Goal: Communication & Community: Answer question/provide support

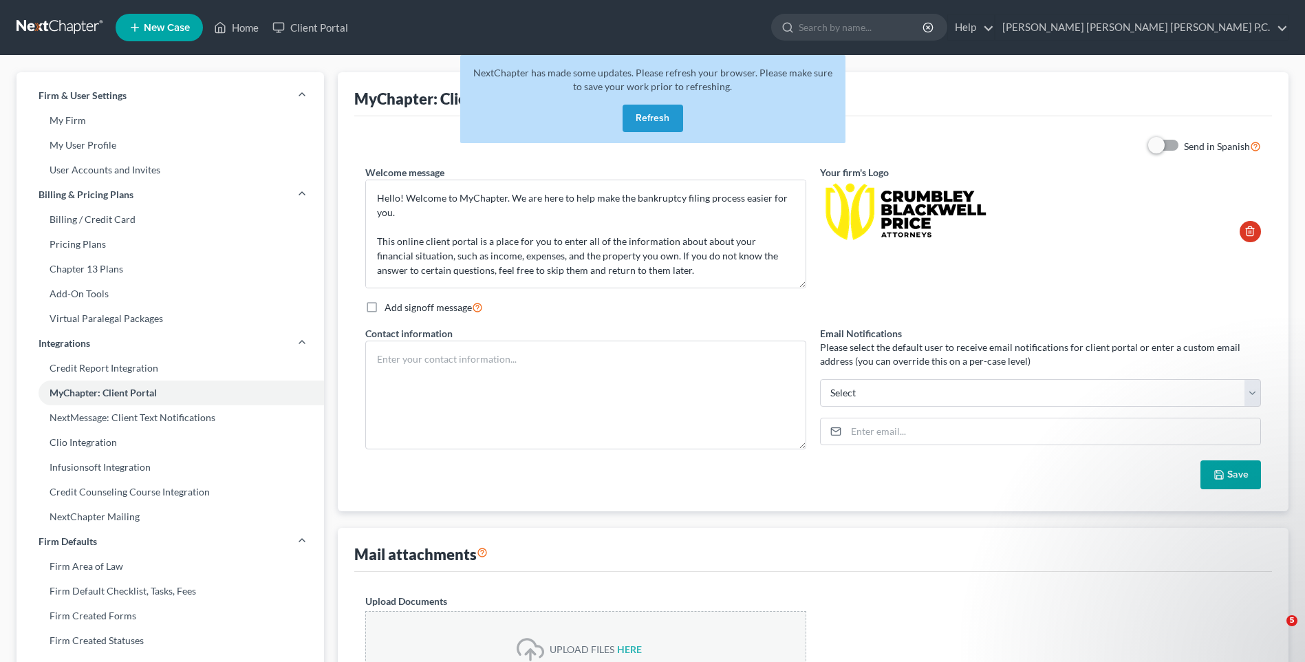
select select
click at [646, 114] on button "Refresh" at bounding box center [652, 119] width 61 height 28
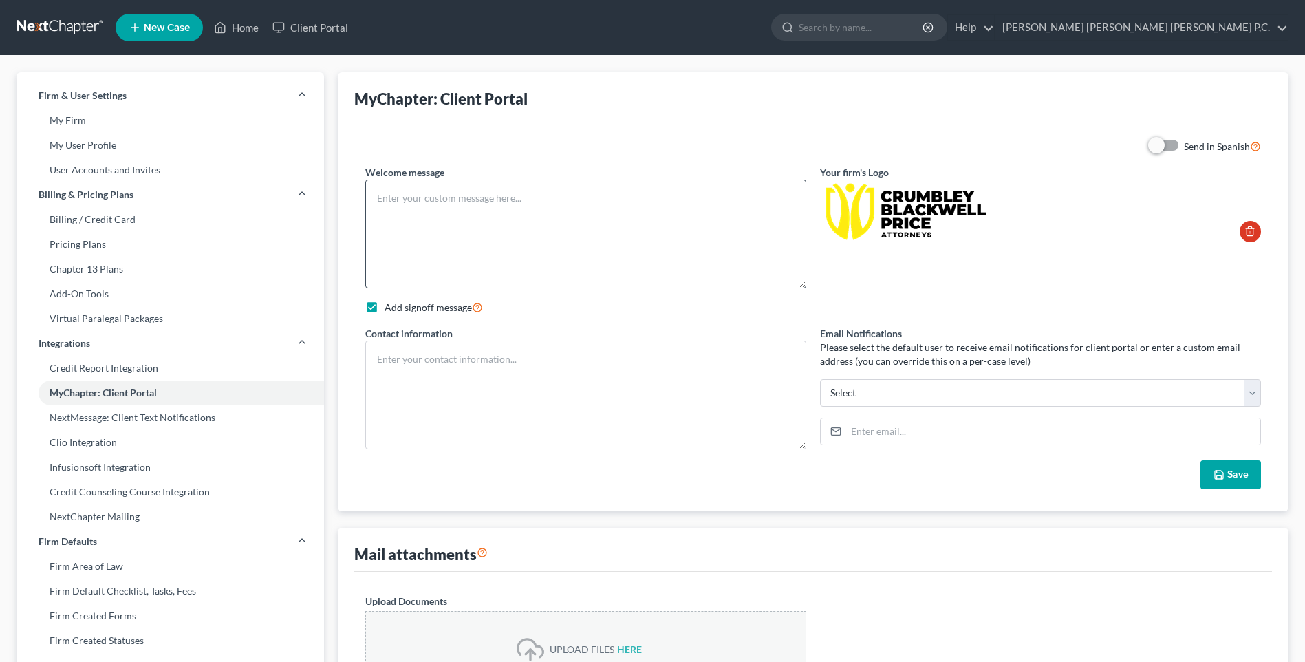
type textarea "Hello! Welcome to MyChapter. We are here to help make the bankruptcy filing pro…"
checkbox input "true"
type textarea "[PERSON_NAME] [EMAIL_ADDRESS][DOMAIN_NAME] [PHONE_NUMBER]"
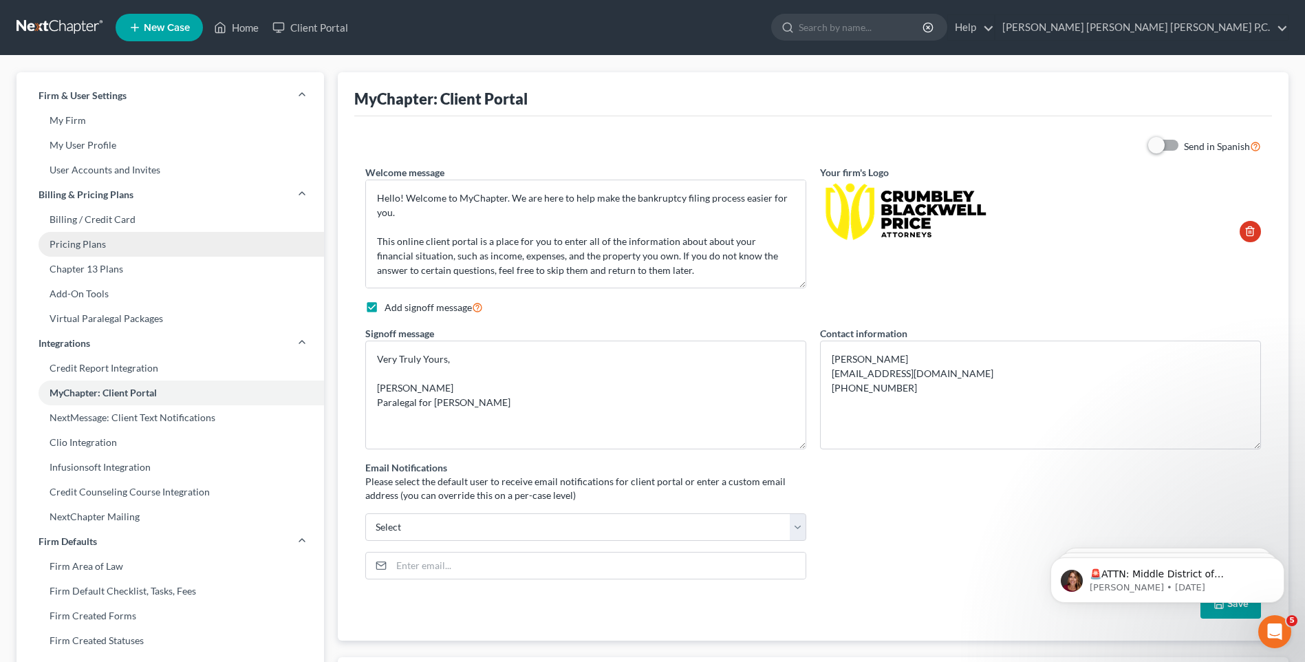
click at [100, 248] on link "Pricing Plans" at bounding box center [170, 244] width 307 height 25
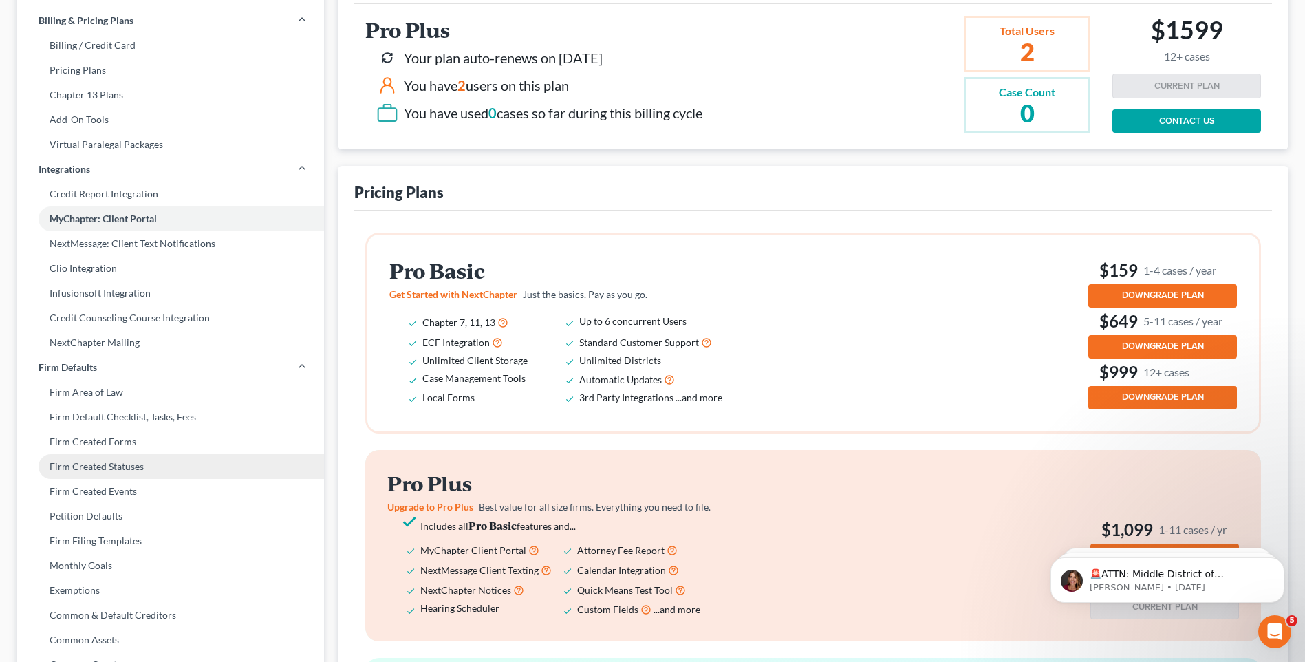
scroll to position [173, 0]
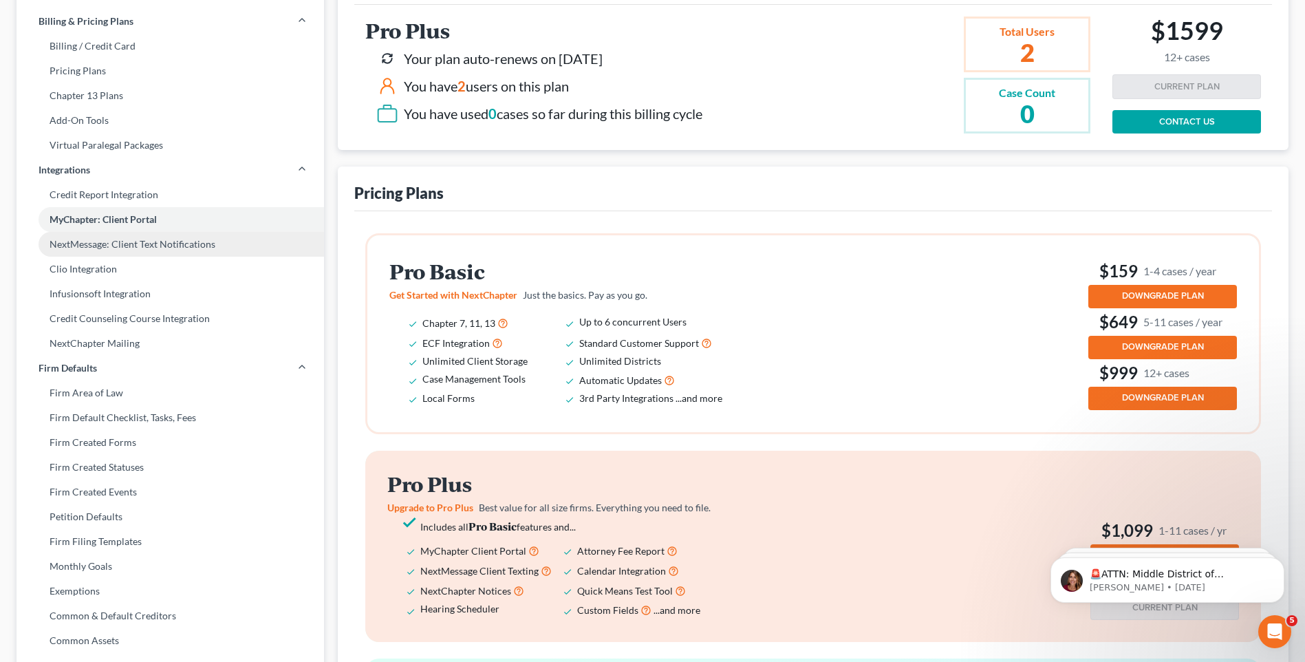
click at [197, 249] on link "NextMessage: Client Text Notifications" at bounding box center [170, 244] width 307 height 25
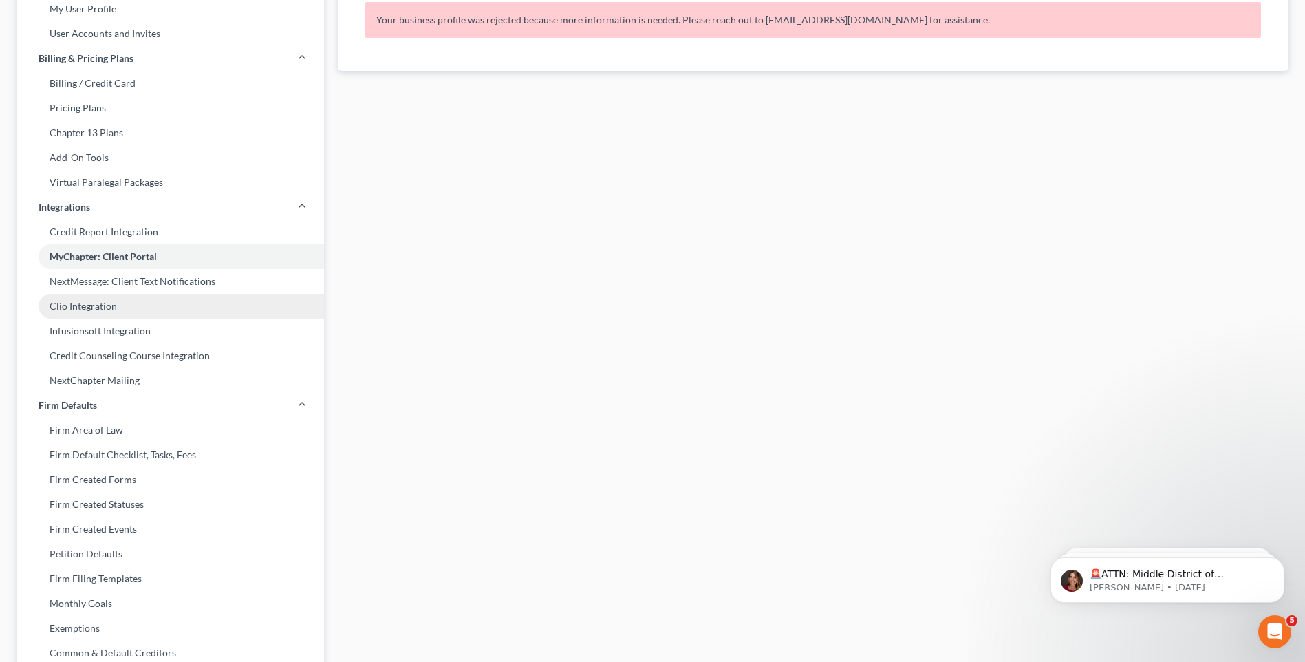
scroll to position [138, 0]
click at [100, 285] on link "NextMessage: Client Text Notifications" at bounding box center [170, 280] width 307 height 25
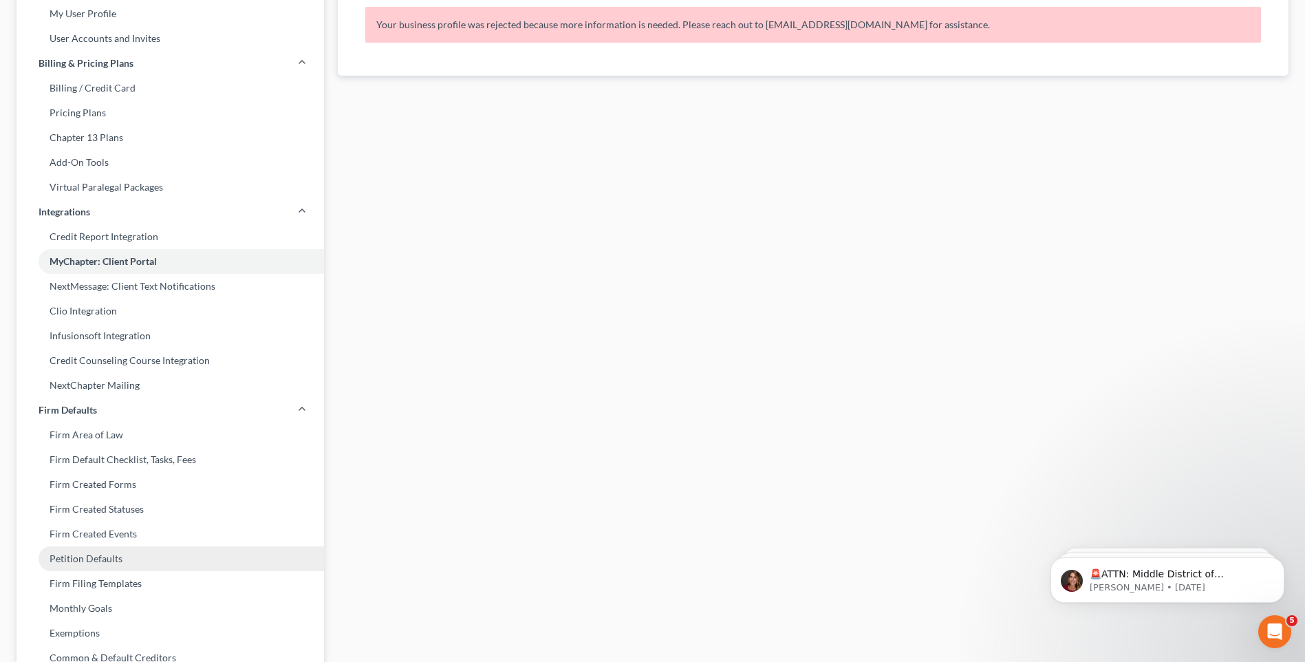
scroll to position [107, 0]
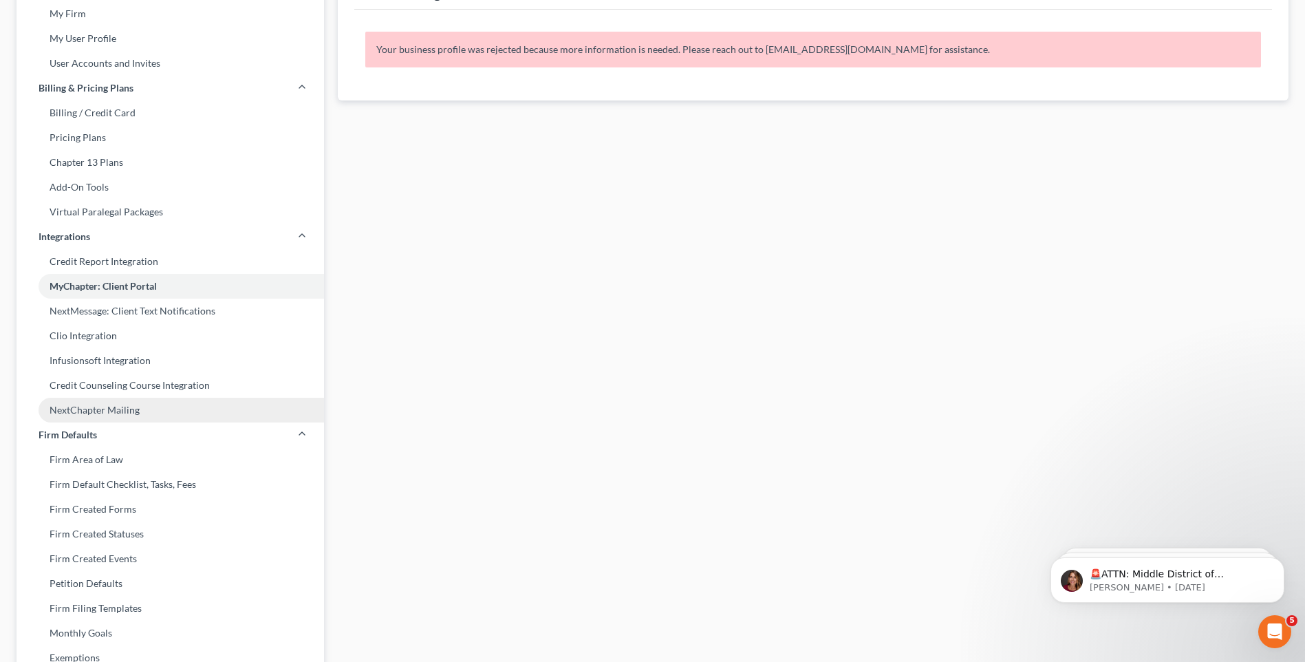
click at [155, 408] on link "NextChapter Mailing" at bounding box center [170, 409] width 307 height 25
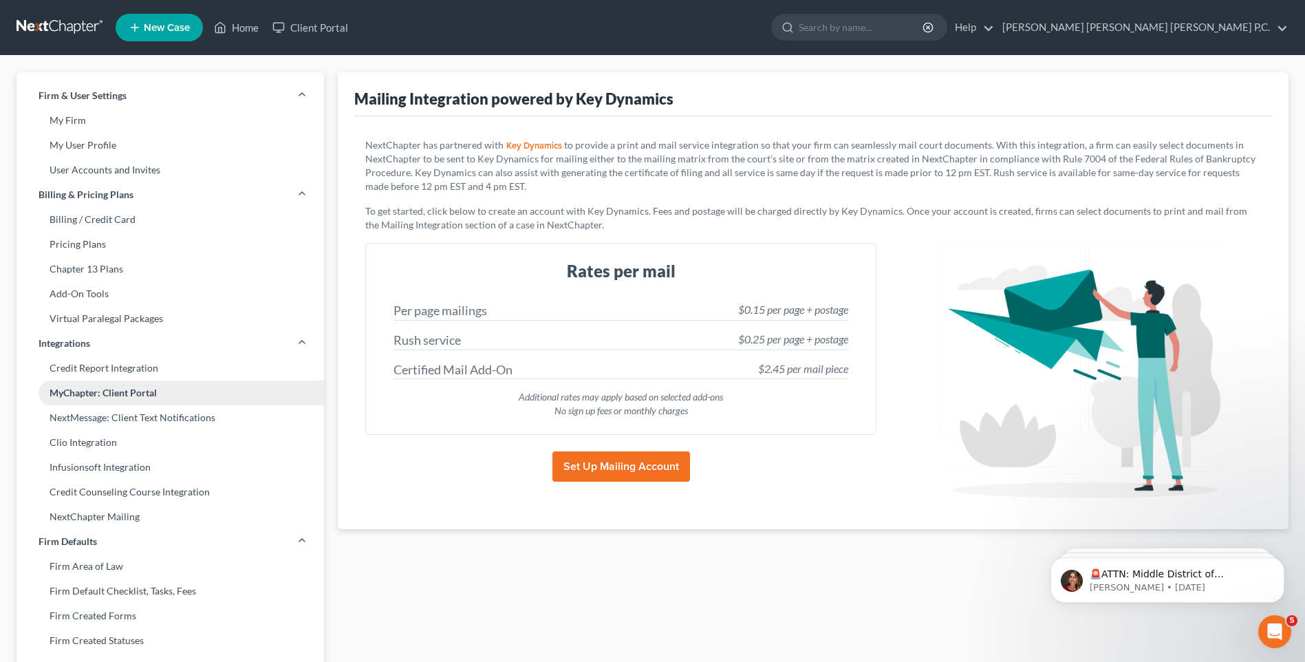
click at [116, 395] on link "MyChapter: Client Portal" at bounding box center [170, 392] width 307 height 25
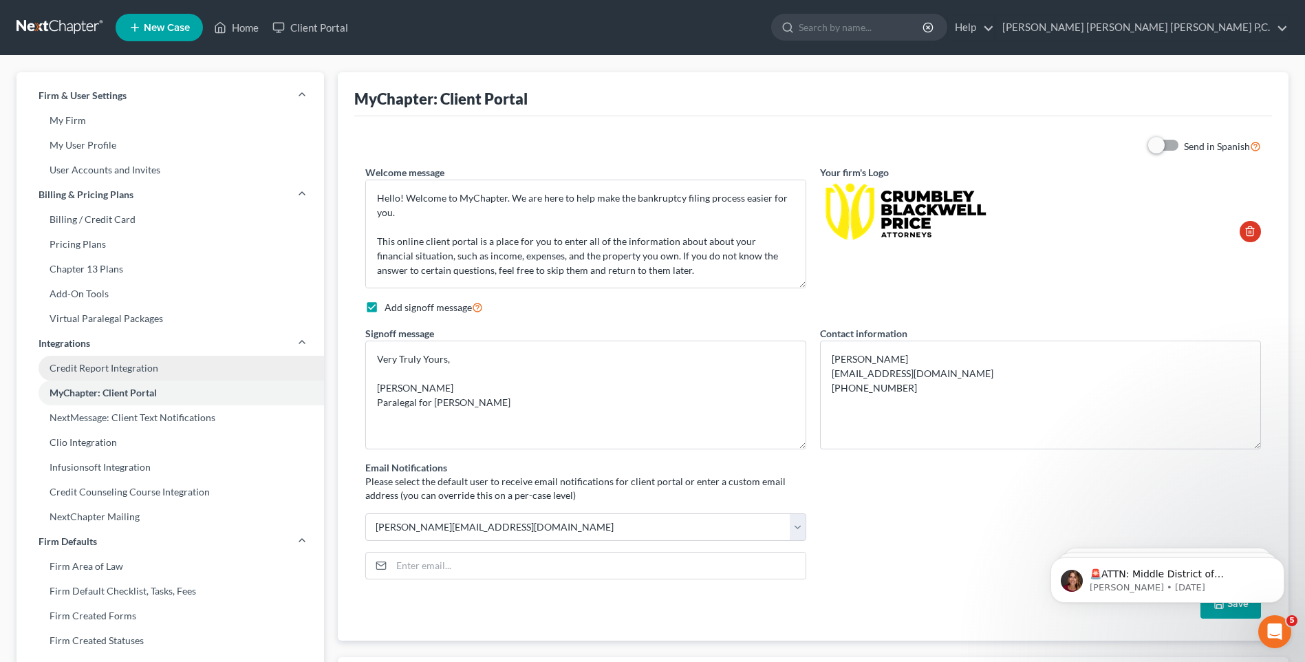
click at [109, 370] on link "Credit Report Integration" at bounding box center [170, 368] width 307 height 25
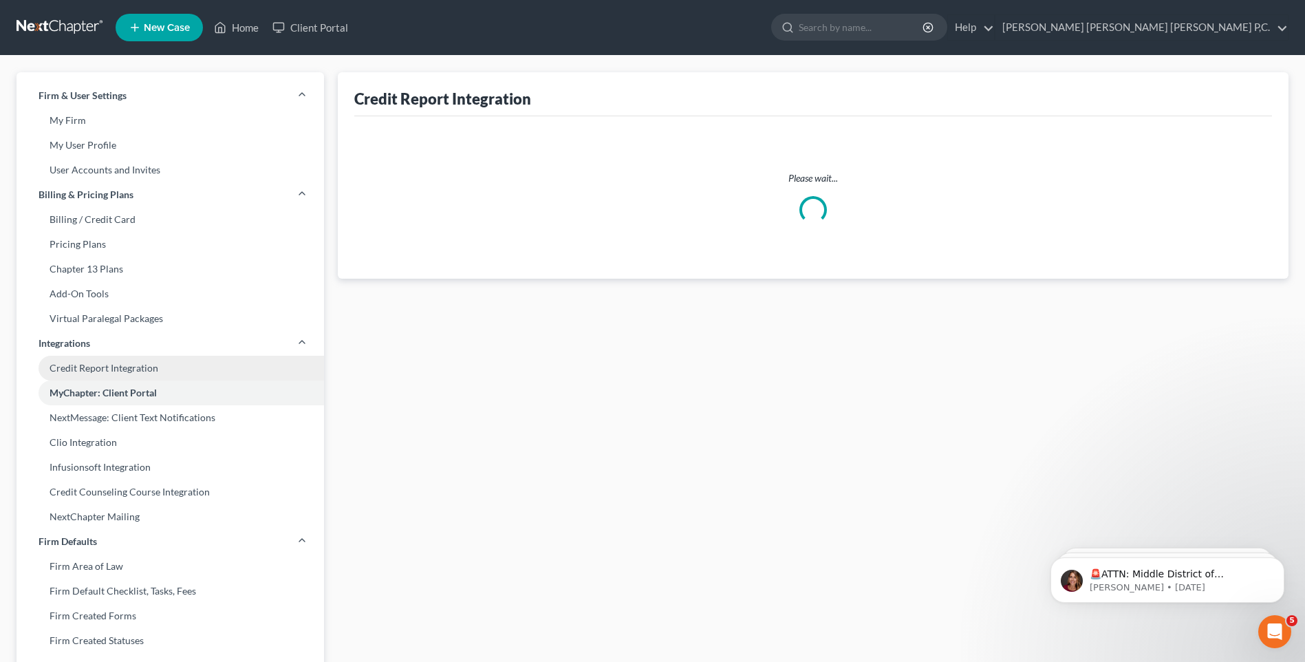
select select "0"
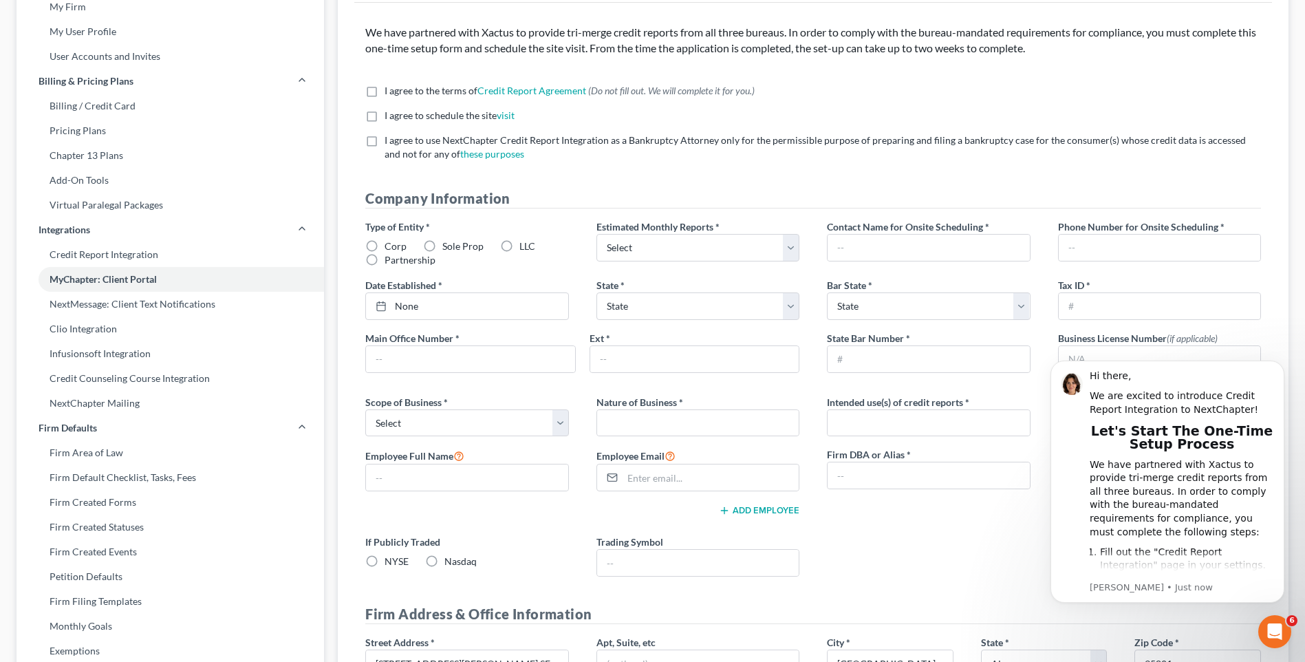
scroll to position [110, 0]
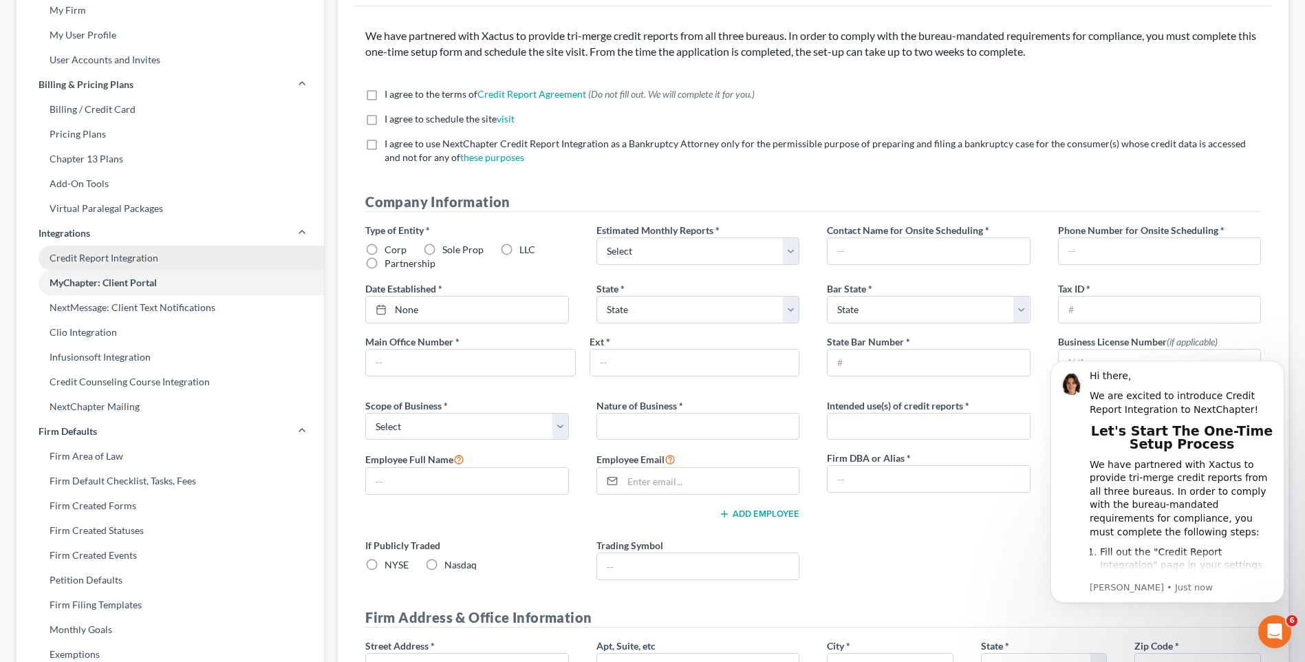
click at [104, 260] on link "Credit Report Integration" at bounding box center [170, 258] width 307 height 25
click at [118, 257] on link "Credit Report Integration" at bounding box center [170, 258] width 307 height 25
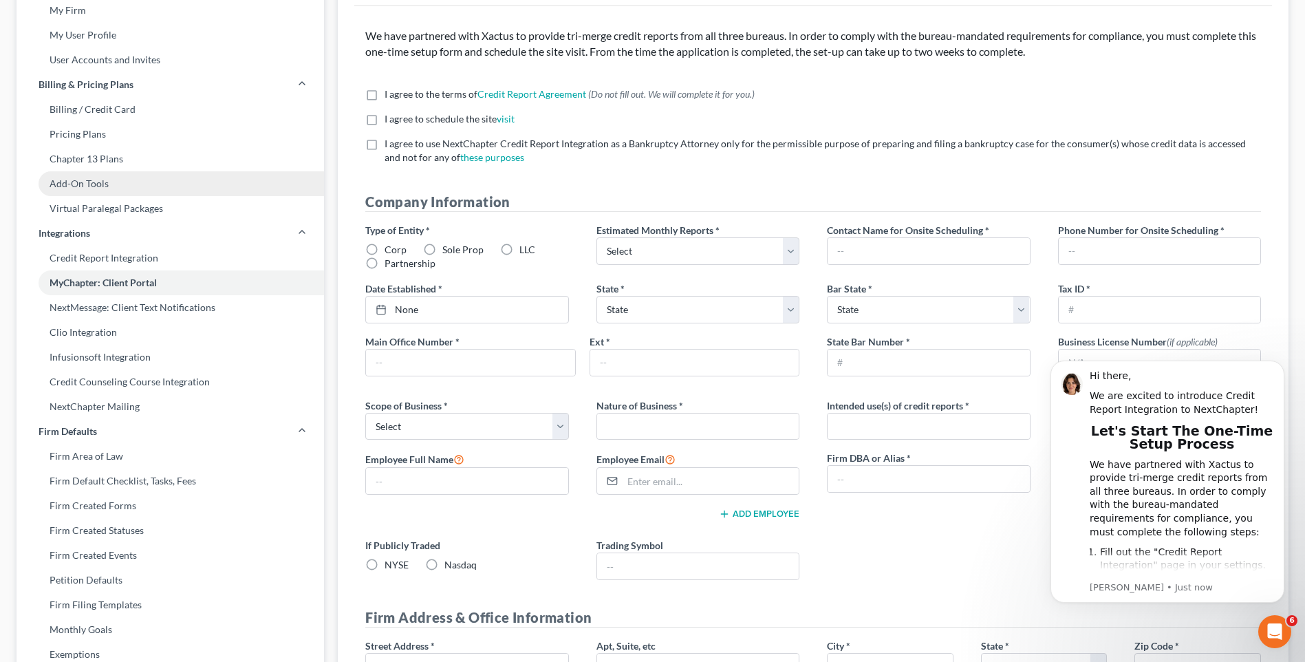
click at [99, 184] on link "Add-On Tools" at bounding box center [170, 183] width 307 height 25
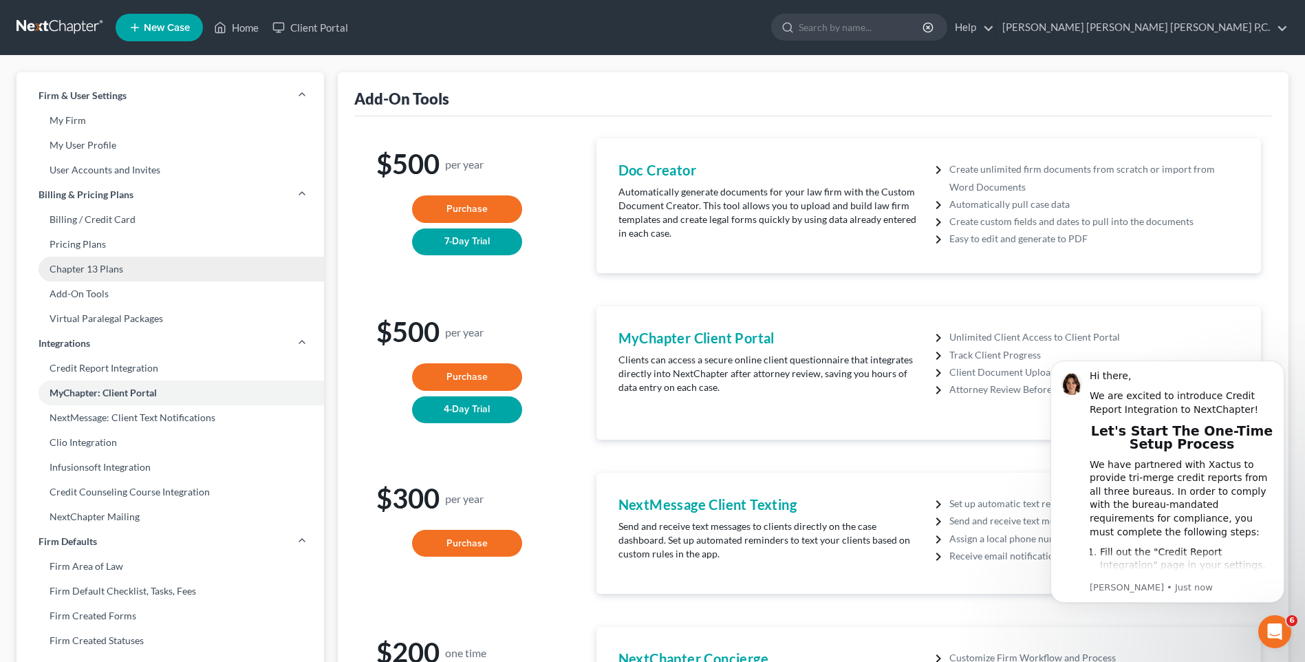
click at [121, 268] on link "Chapter 13 Plans" at bounding box center [170, 269] width 307 height 25
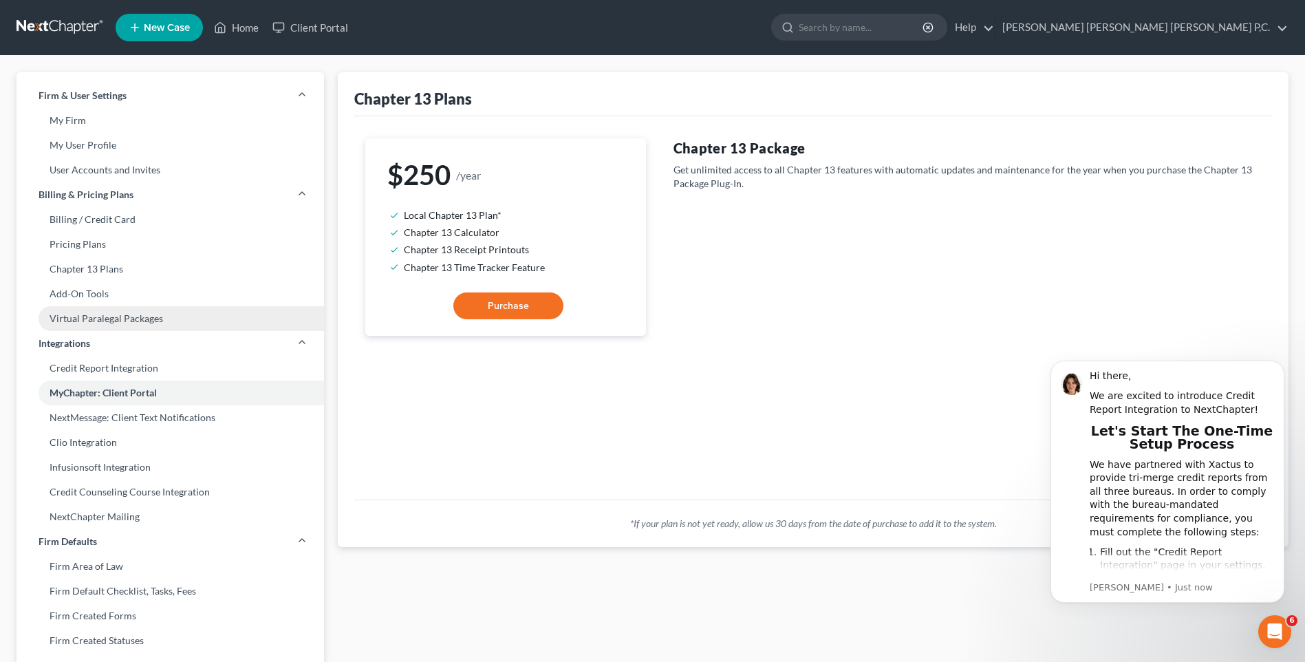
click at [145, 318] on link "Virtual Paralegal Packages" at bounding box center [170, 318] width 307 height 25
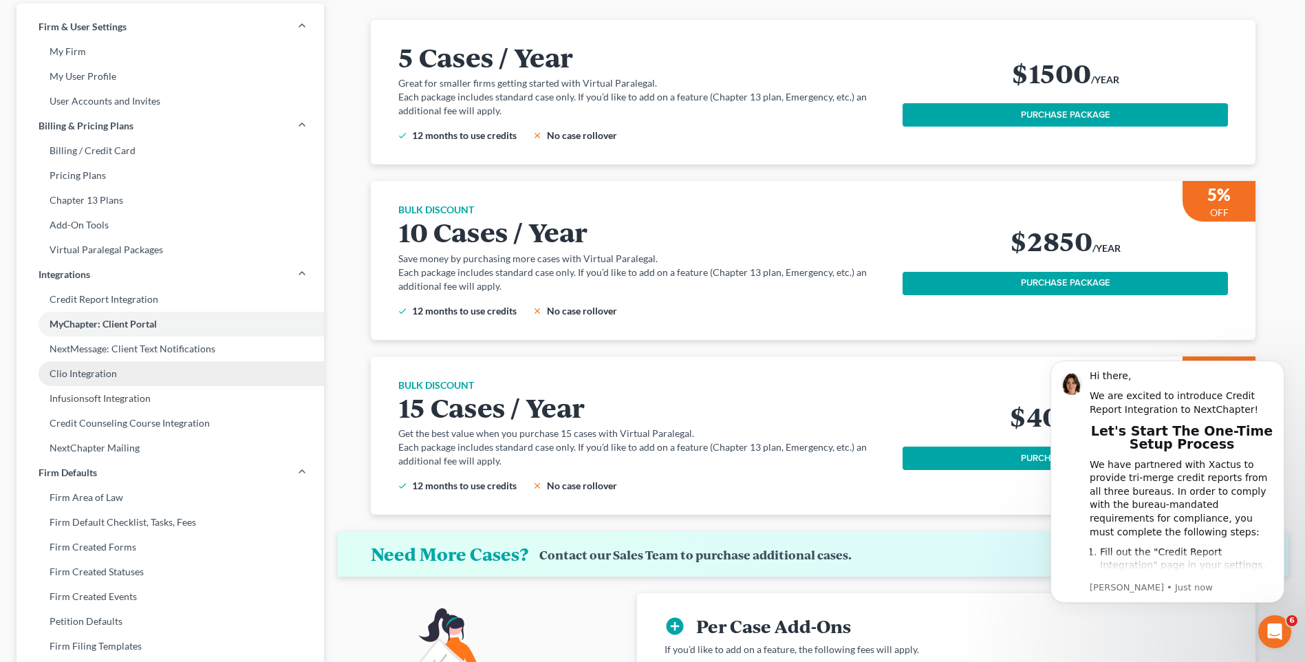
scroll to position [138, 0]
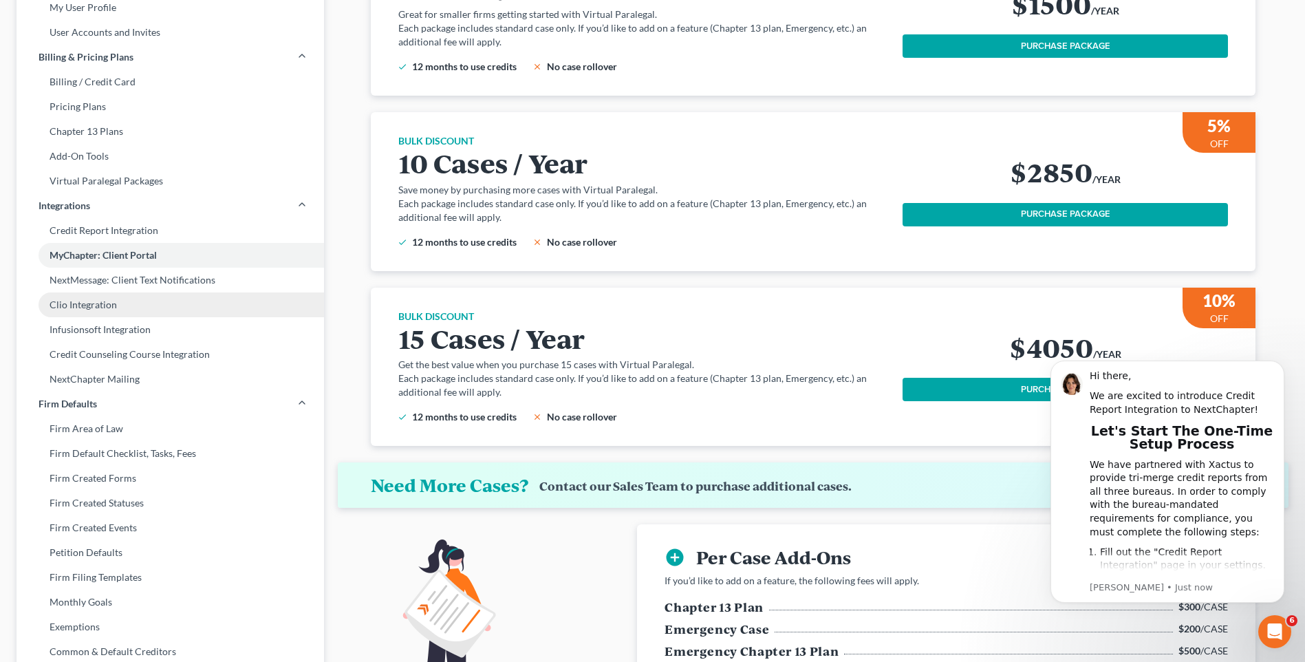
click at [84, 305] on link "Clio Integration" at bounding box center [170, 304] width 307 height 25
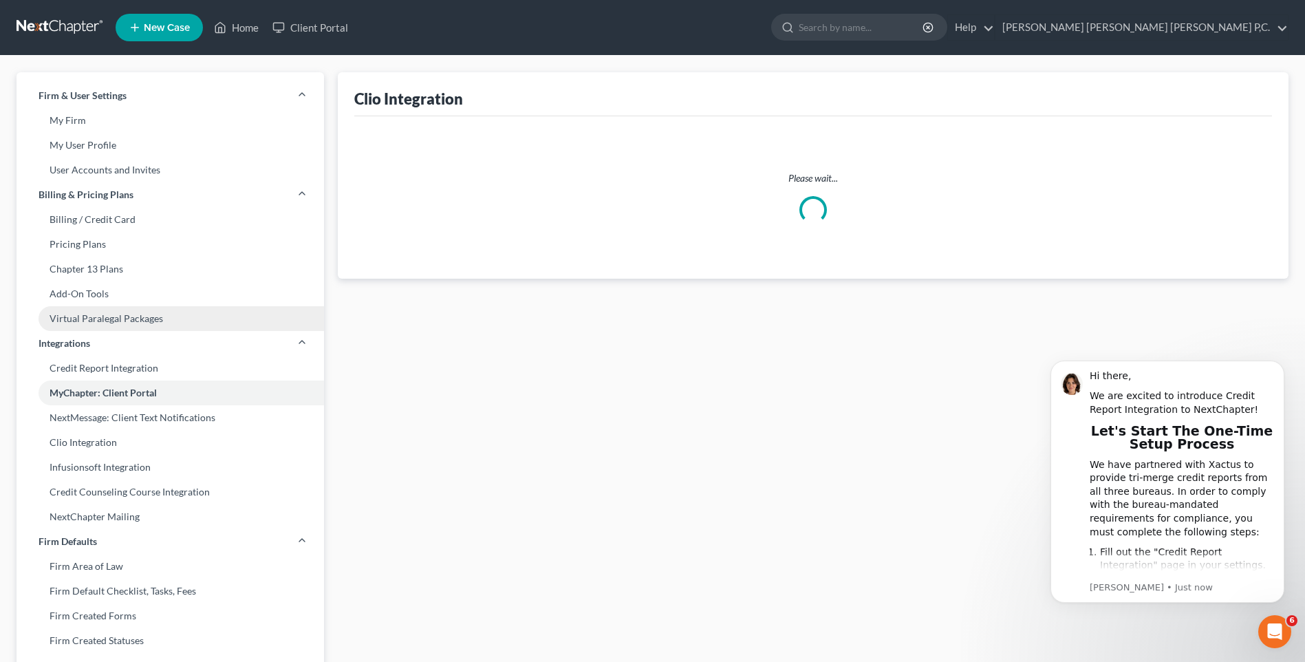
select select "14"
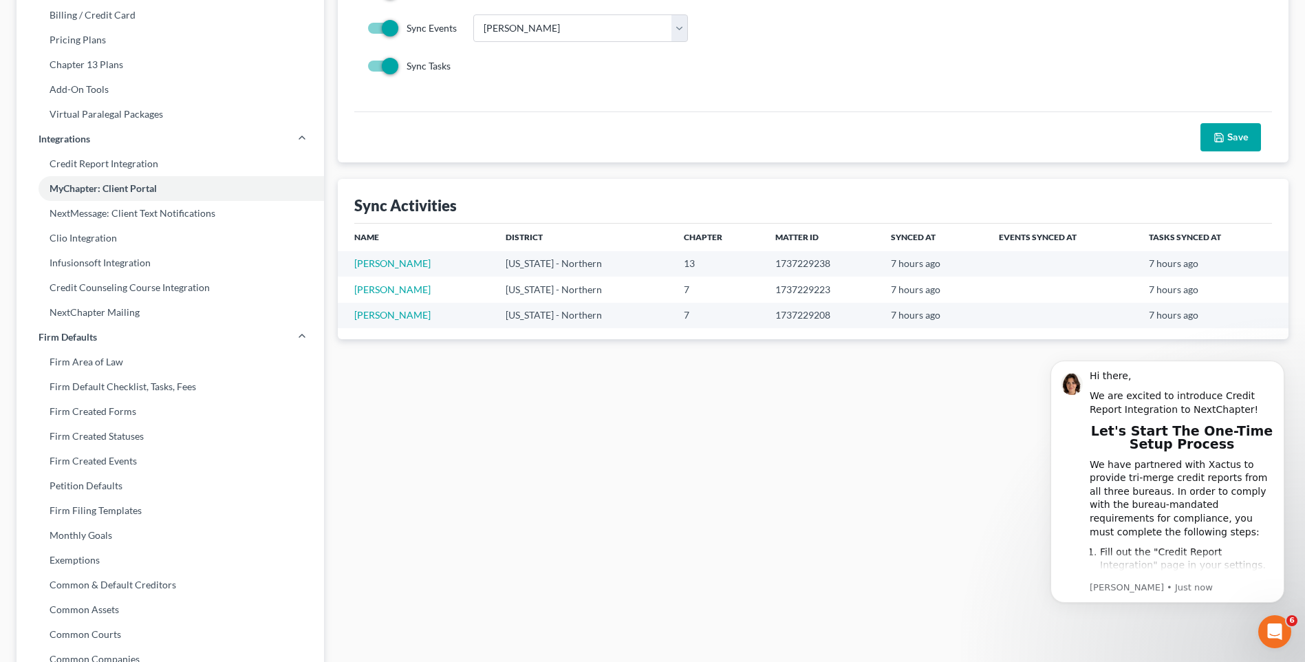
scroll to position [206, 0]
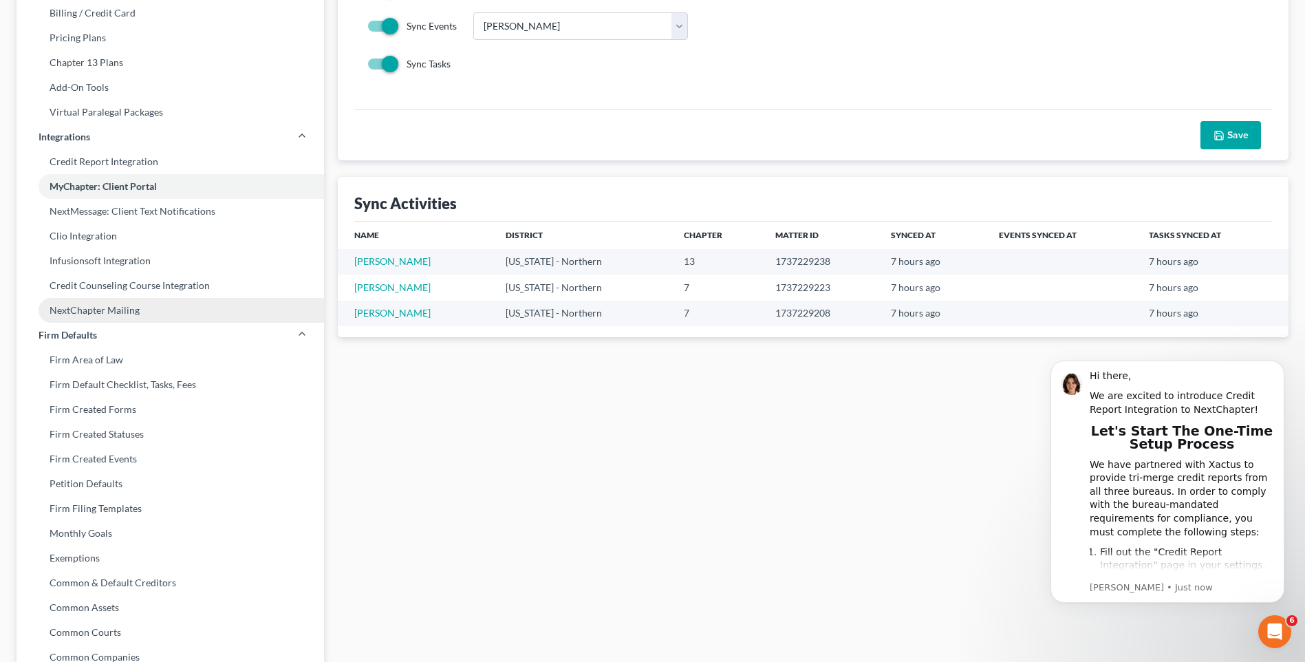
click at [131, 311] on link "NextChapter Mailing" at bounding box center [170, 310] width 307 height 25
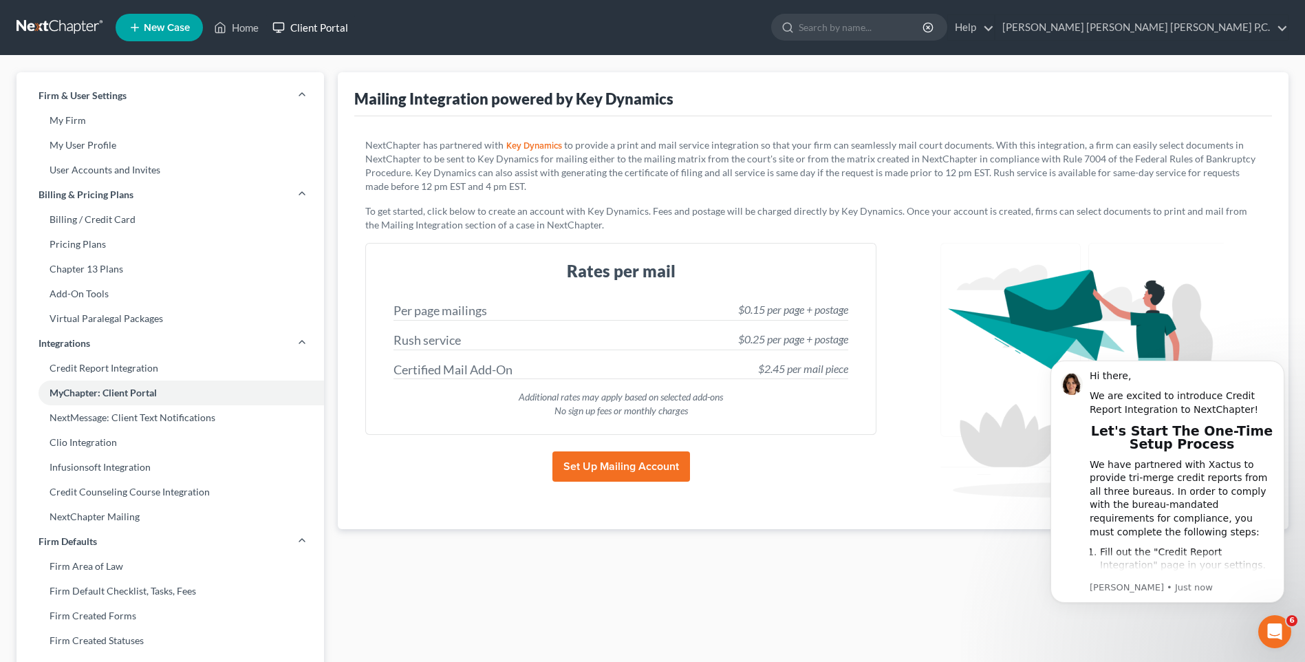
click at [333, 26] on link "Client Portal" at bounding box center [309, 27] width 89 height 25
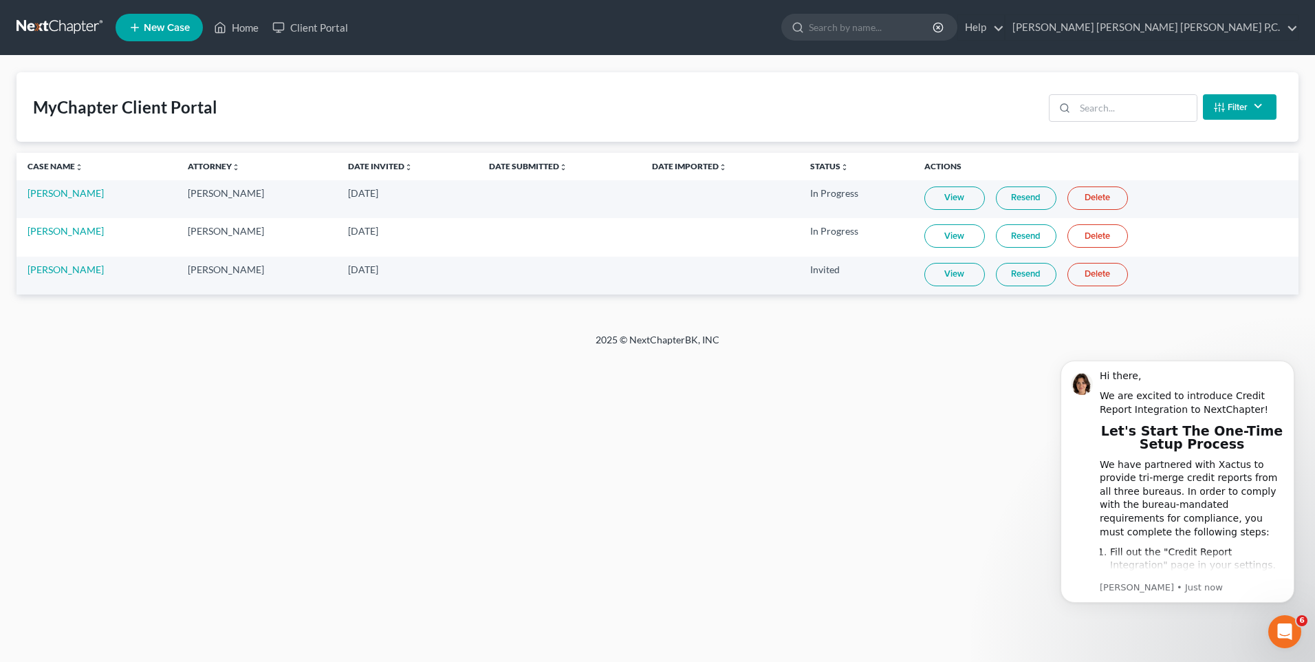
click at [948, 201] on link "View" at bounding box center [954, 197] width 61 height 23
click at [1003, 201] on link "Resend" at bounding box center [1026, 197] width 61 height 23
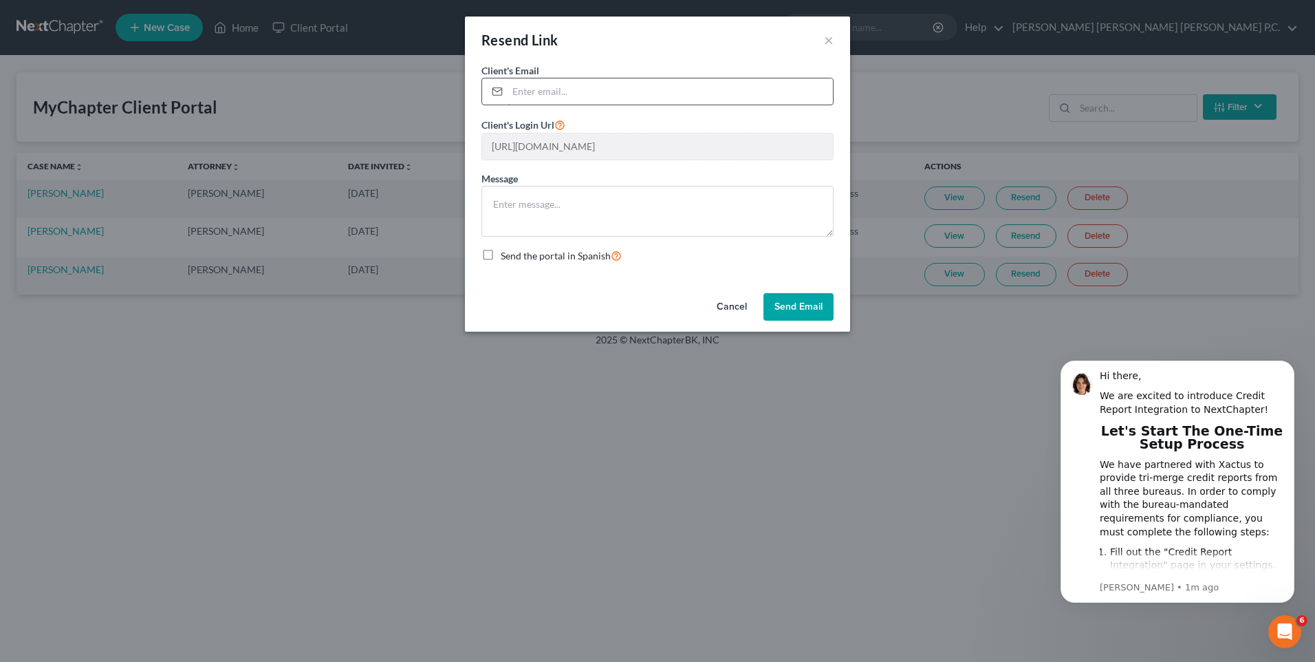
click at [547, 96] on input "email" at bounding box center [670, 91] width 325 height 26
type input "[PERSON_NAME][EMAIL_ADDRESS][DOMAIN_NAME]"
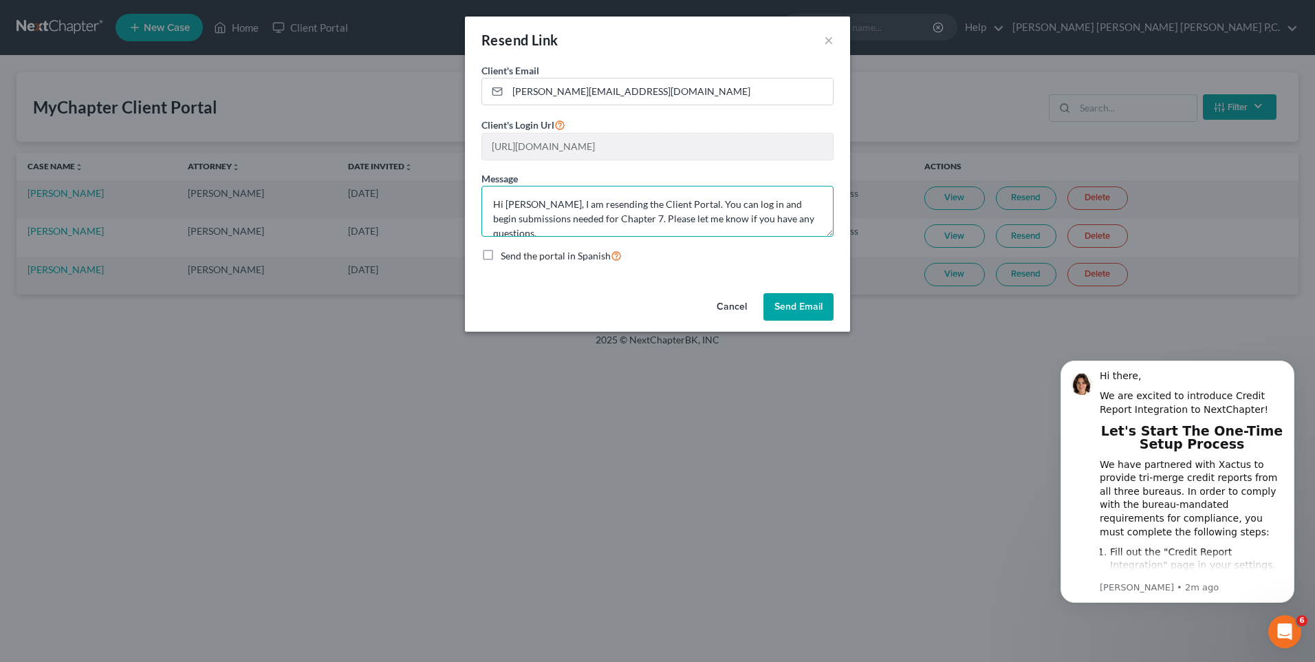
type textarea "Hi [PERSON_NAME], I am resending the Client Portal. You can log in and begin su…"
click at [787, 304] on button "Send Email" at bounding box center [798, 307] width 70 height 28
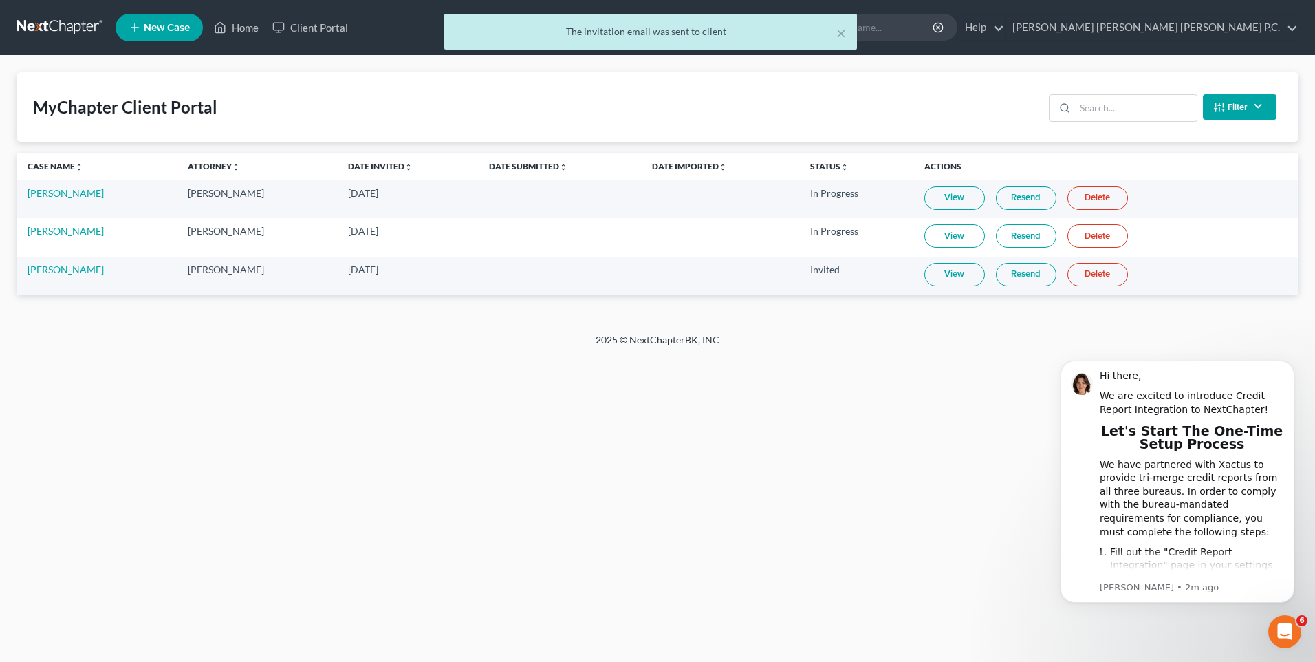
click at [1004, 276] on link "Resend" at bounding box center [1026, 274] width 61 height 23
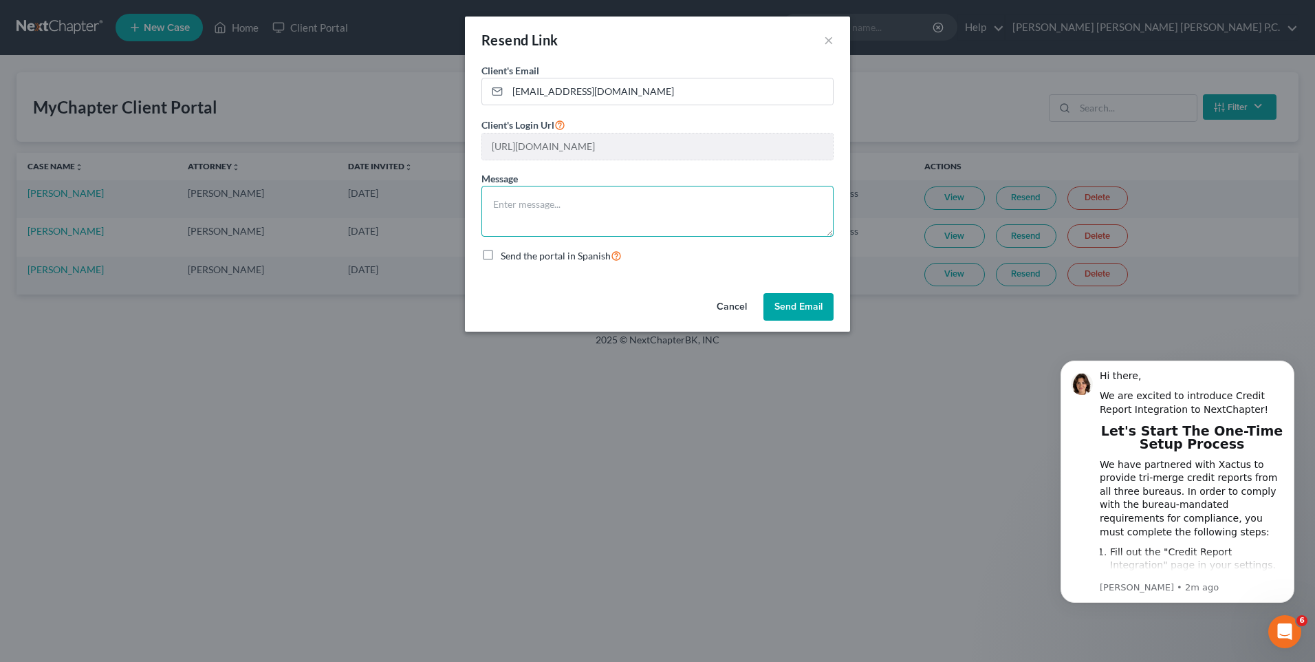
click at [551, 201] on textarea at bounding box center [657, 211] width 352 height 51
type textarea "This is the bankruptcy portal. I want to play with it when I get home."
click at [778, 300] on button "Send Email" at bounding box center [798, 307] width 70 height 28
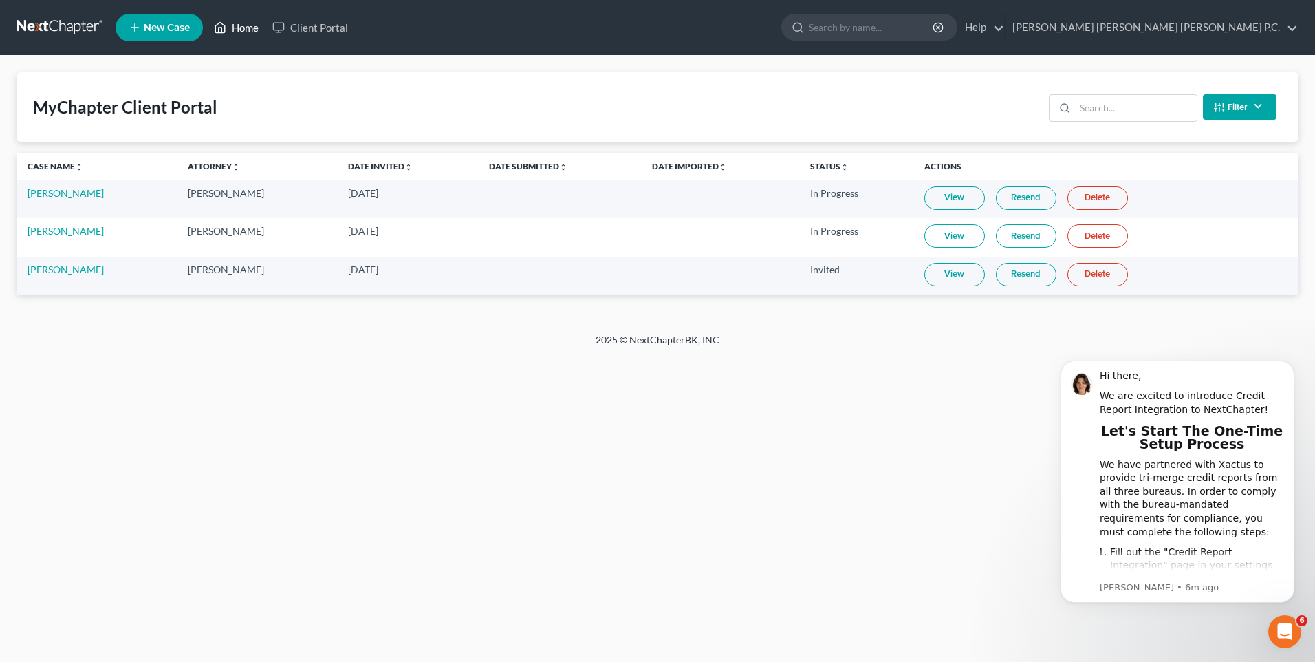
click at [251, 30] on link "Home" at bounding box center [236, 27] width 58 height 25
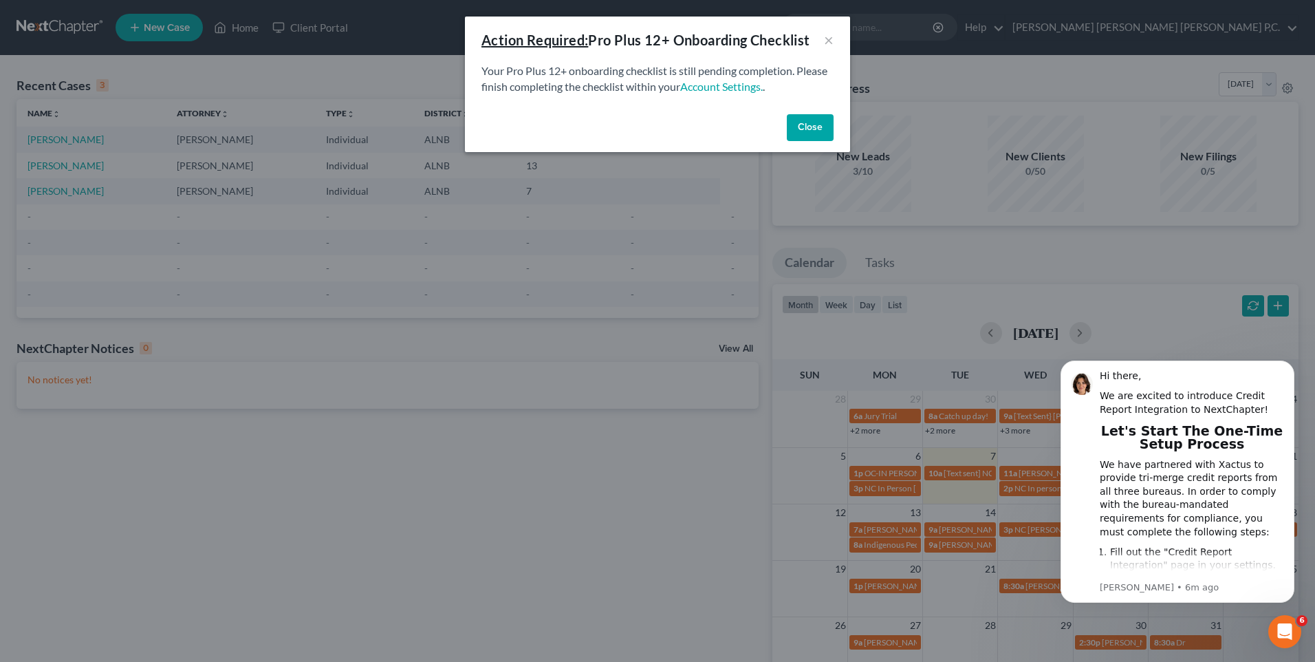
click at [809, 124] on button "Close" at bounding box center [810, 128] width 47 height 28
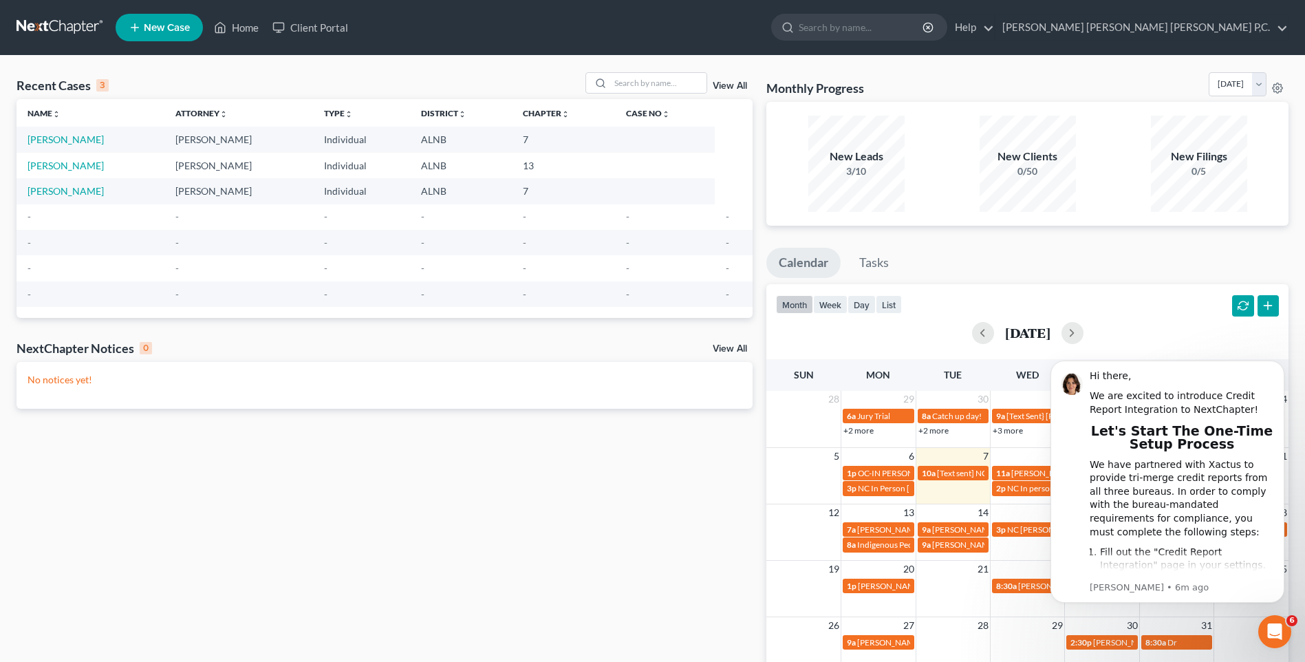
click at [719, 349] on link "View All" at bounding box center [729, 349] width 34 height 10
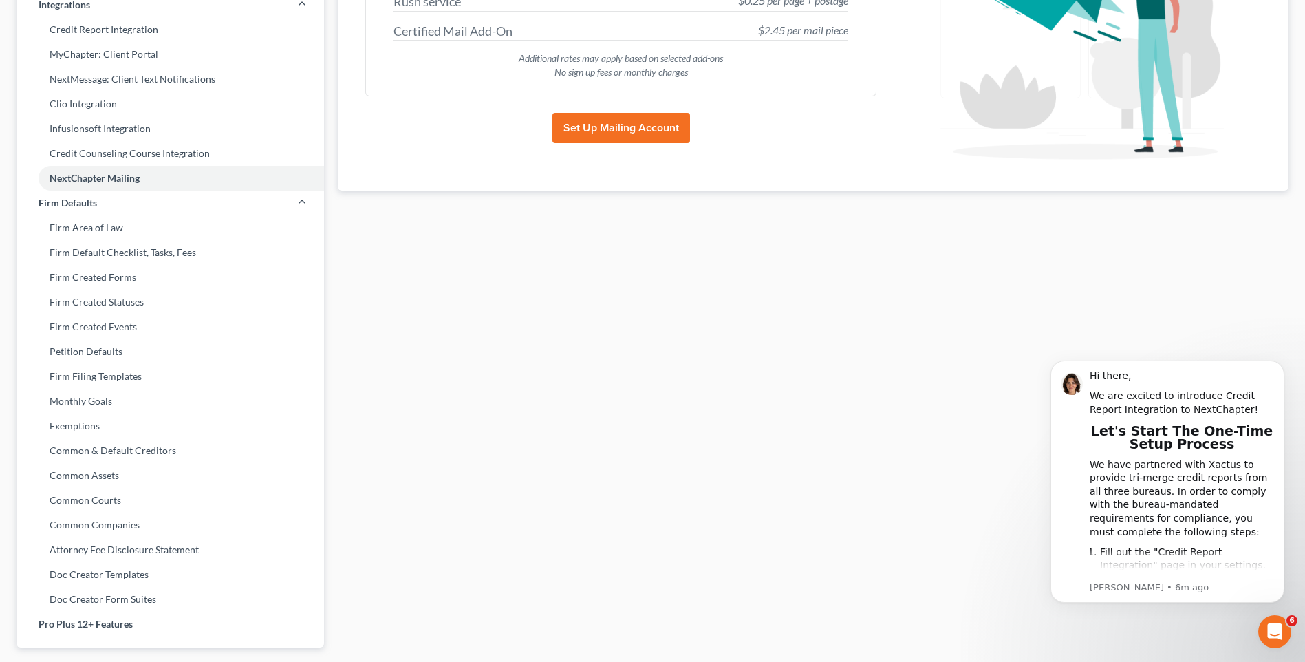
scroll to position [344, 0]
